Goal: Information Seeking & Learning: Learn about a topic

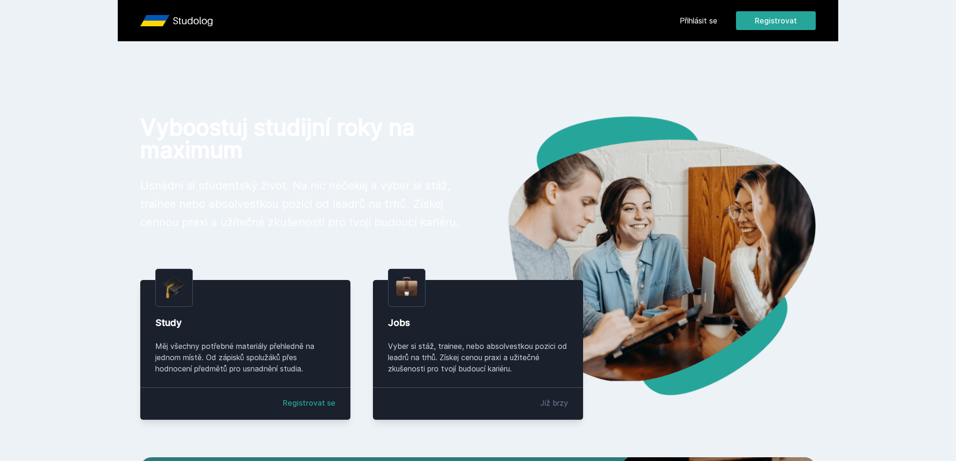
drag, startPoint x: 561, startPoint y: 64, endPoint x: 579, endPoint y: 110, distance: 48.7
click at [586, 121] on body "Přihlásit se Registrovat Vyboostuj studijní roky na maximum Usnadni si students…" at bounding box center [478, 356] width 956 height 713
click at [474, 59] on button "Ne" at bounding box center [480, 60] width 34 height 23
click at [595, 111] on div "Přihlásit se Registrovat Vyboostuj studijní roky na maximum Usnadni si students…" at bounding box center [478, 356] width 956 height 713
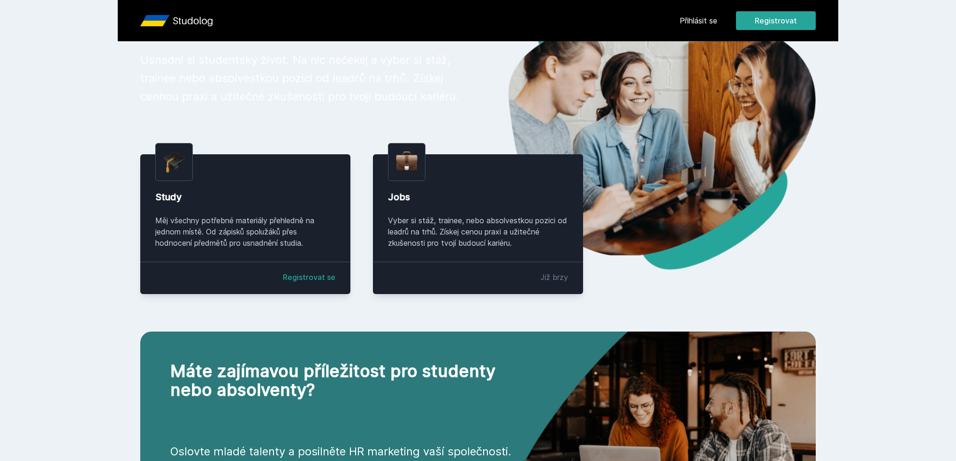
scroll to position [141, 0]
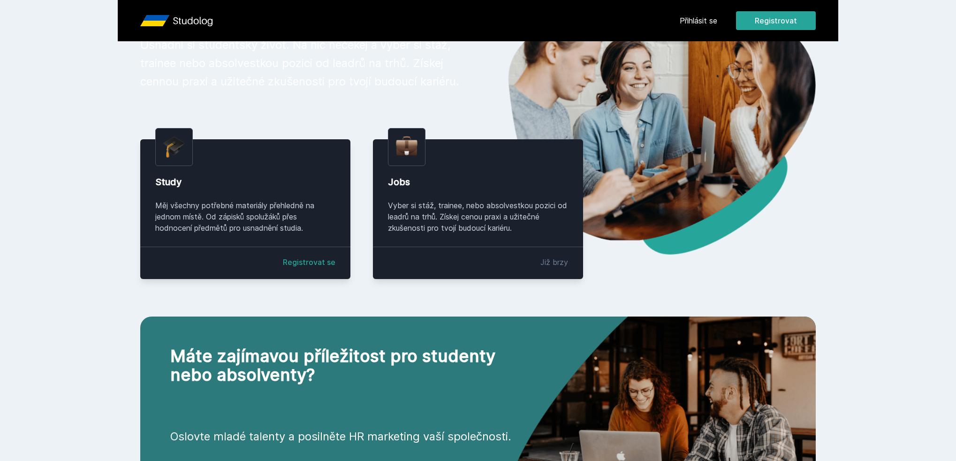
click at [695, 19] on link "Přihlásit se" at bounding box center [699, 20] width 38 height 11
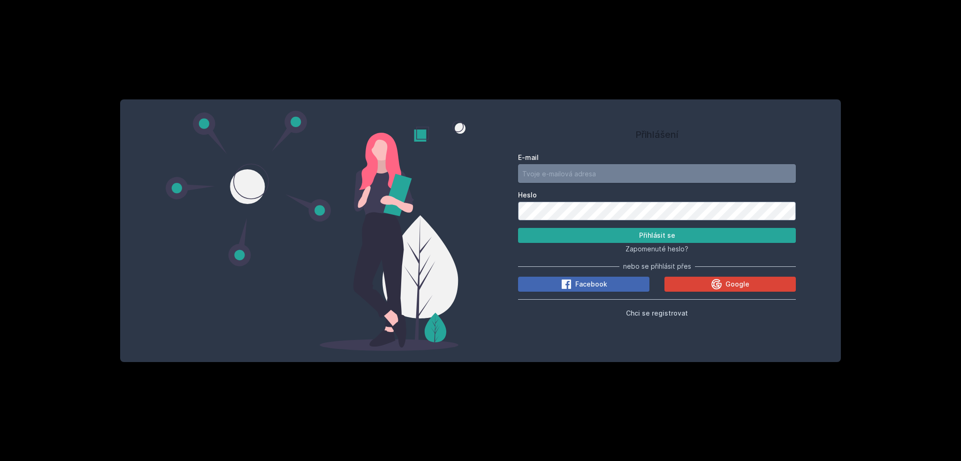
click at [648, 170] on input "E-mail" at bounding box center [657, 173] width 278 height 19
click at [702, 281] on button "Google" at bounding box center [729, 284] width 131 height 15
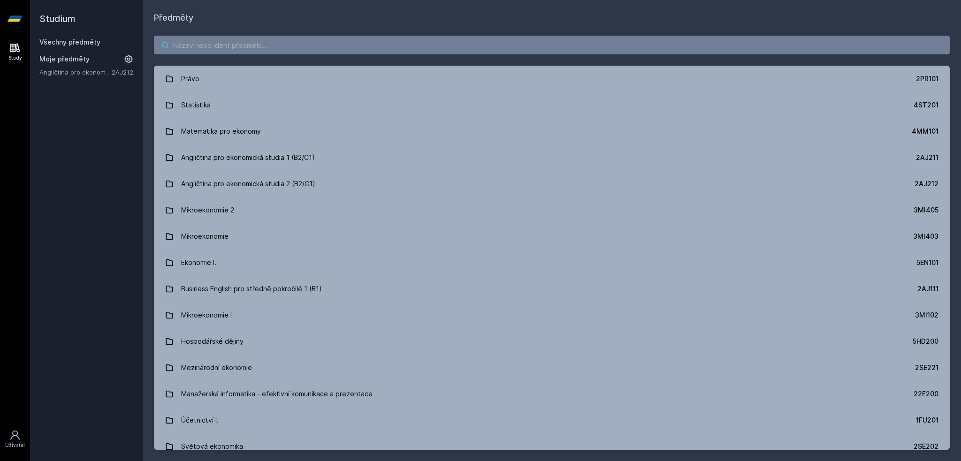
click at [307, 47] on input "search" at bounding box center [552, 45] width 796 height 19
paste input "1FU201"
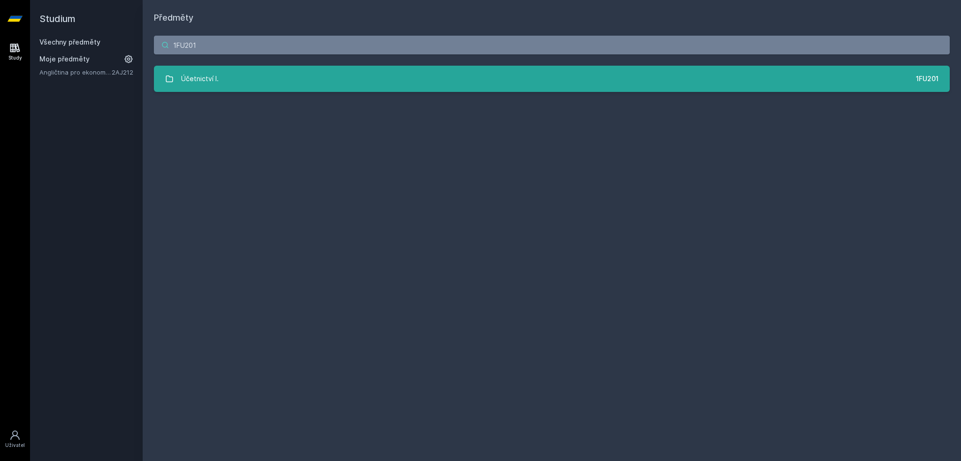
type input "1FU201"
click at [315, 69] on link "Účetnictví I. 1FU201" at bounding box center [552, 79] width 796 height 26
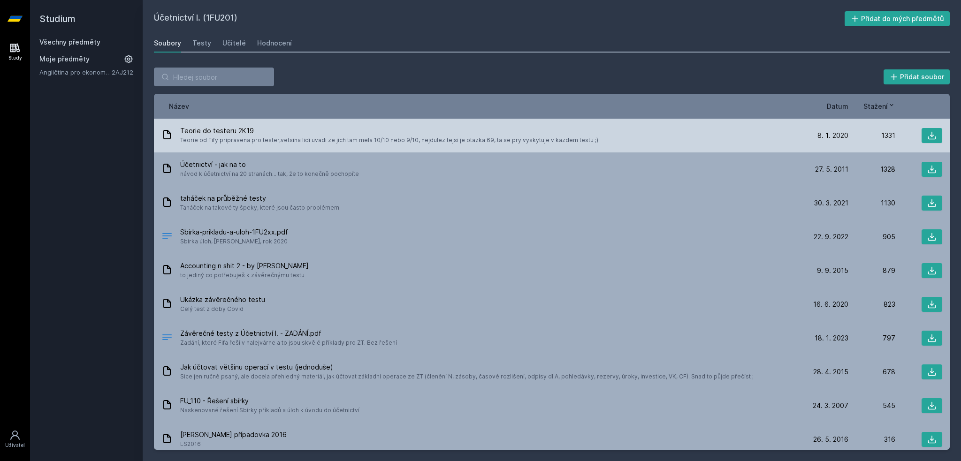
click at [441, 140] on span "Teorie od Fify pripravena pro tester,vetsina lidi uvadi ze jich tam mela 10/10 …" at bounding box center [389, 140] width 418 height 9
click at [937, 135] on button at bounding box center [932, 135] width 21 height 15
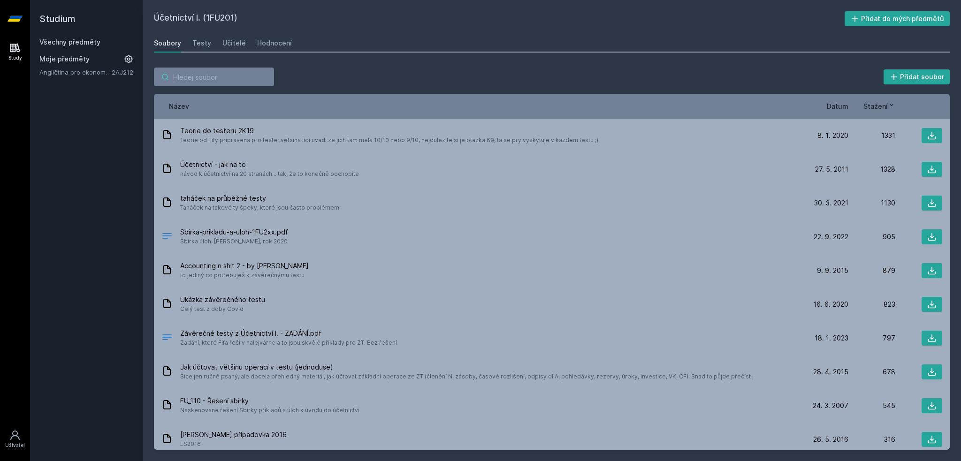
click at [218, 84] on input "search" at bounding box center [214, 77] width 120 height 19
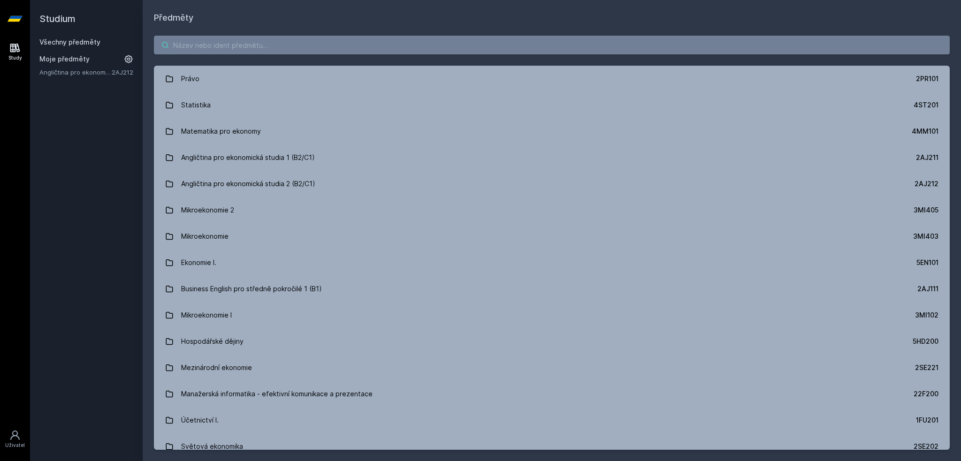
click at [311, 43] on input "search" at bounding box center [552, 45] width 796 height 19
type input "makro"
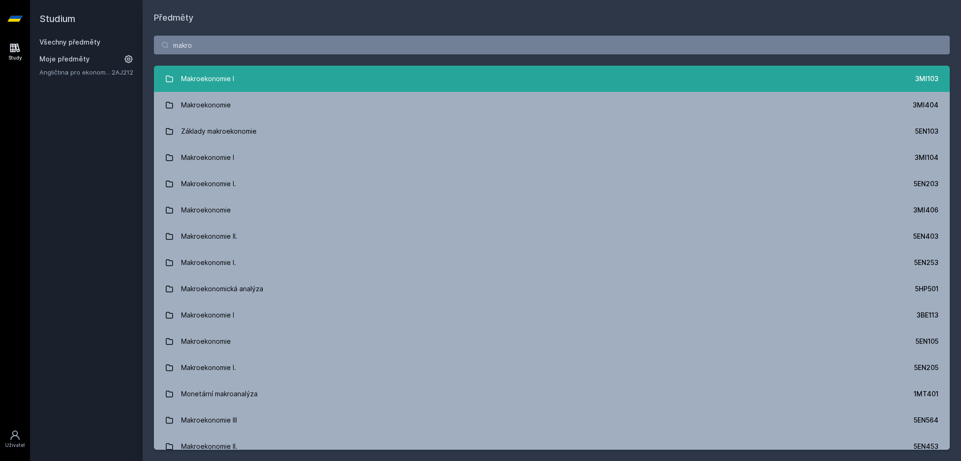
click at [230, 76] on div "Makroekonomie I" at bounding box center [207, 78] width 53 height 19
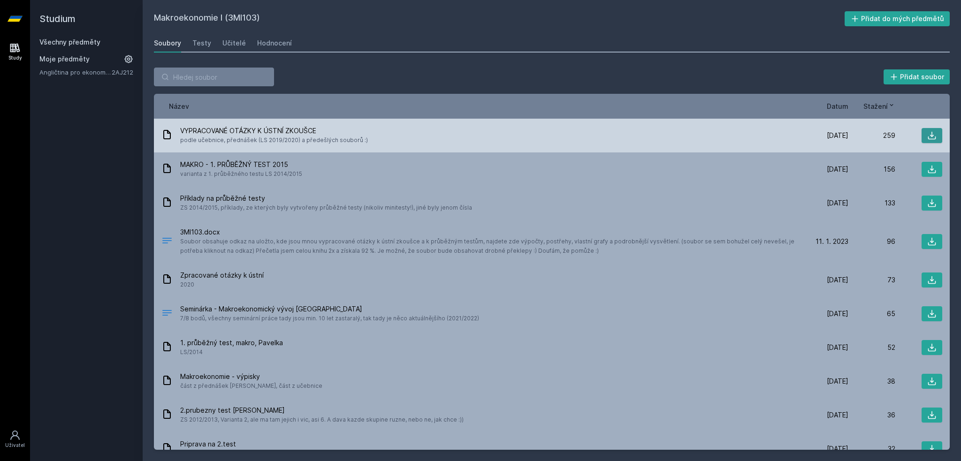
click at [927, 133] on icon at bounding box center [931, 135] width 9 height 9
